Goal: Task Accomplishment & Management: Complete application form

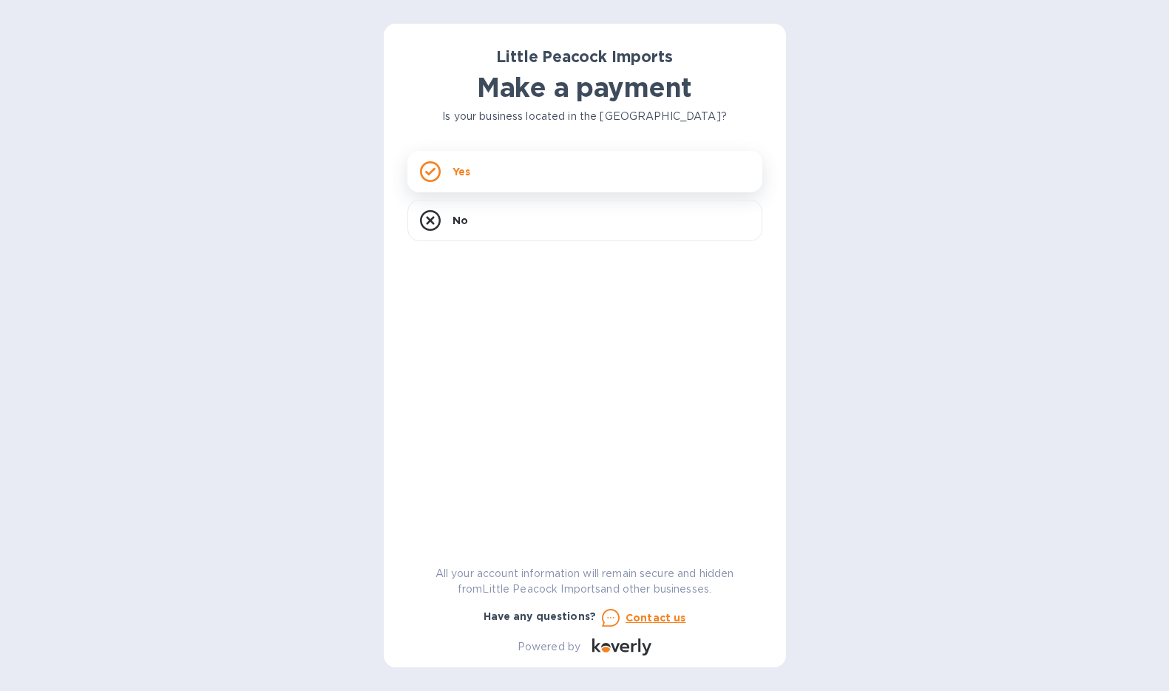
click at [494, 172] on div "Yes" at bounding box center [585, 171] width 355 height 41
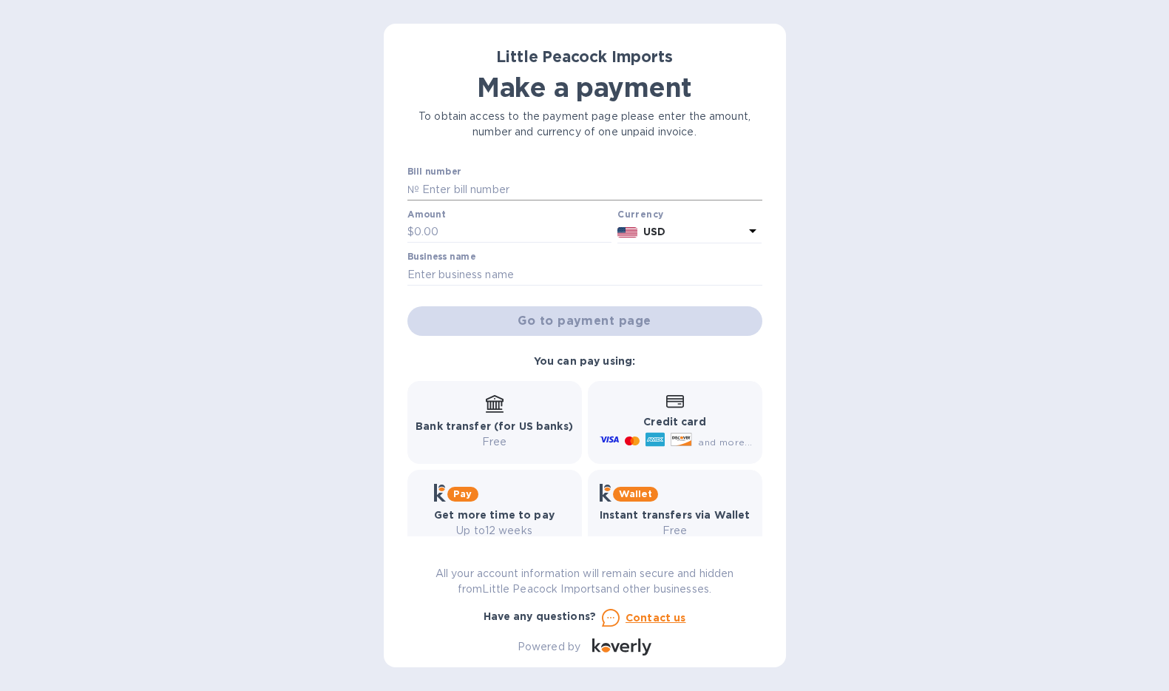
click at [485, 185] on input "text" at bounding box center [590, 189] width 343 height 22
type input "LP2508182"
click at [459, 229] on input "text" at bounding box center [513, 232] width 198 height 22
type input "755.69"
click at [461, 271] on input "text" at bounding box center [585, 274] width 355 height 22
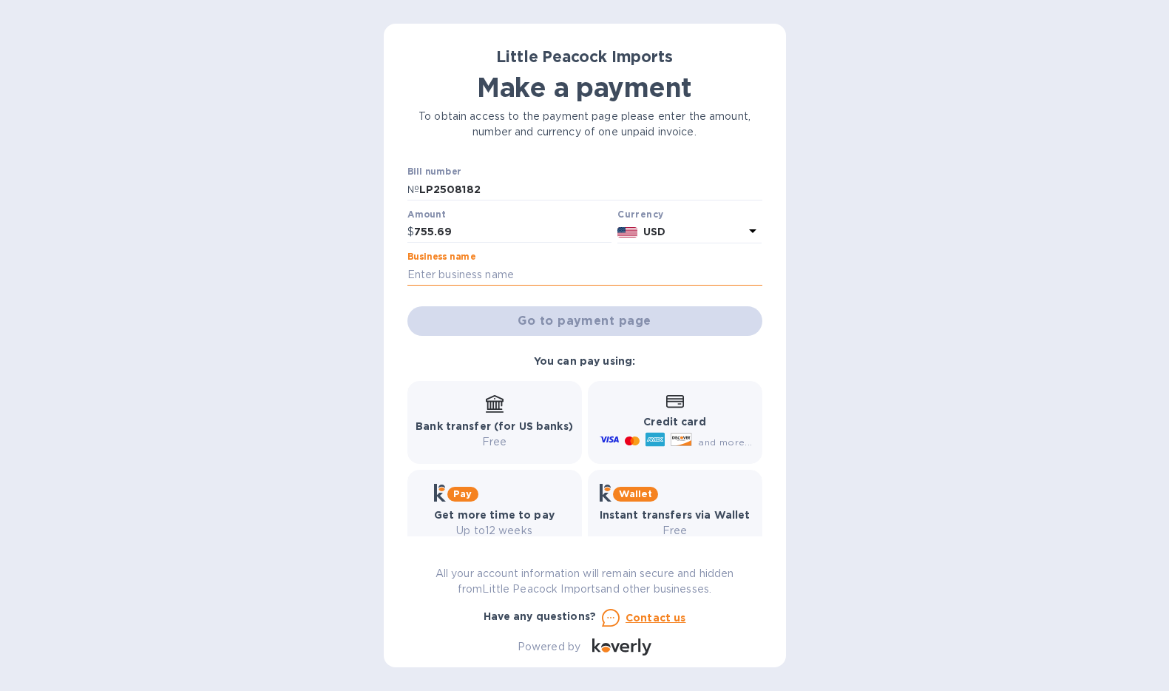
type input "W&G WINES"
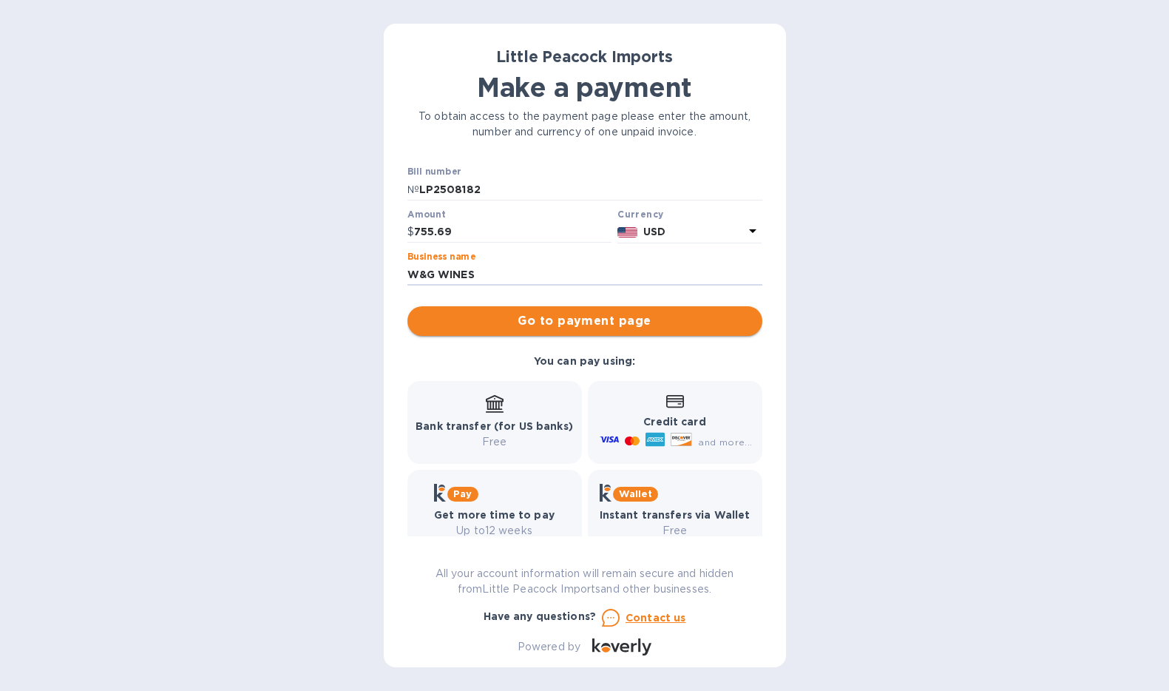
click at [548, 315] on span "Go to payment page" at bounding box center [584, 321] width 331 height 18
